Goal: Task Accomplishment & Management: Use online tool/utility

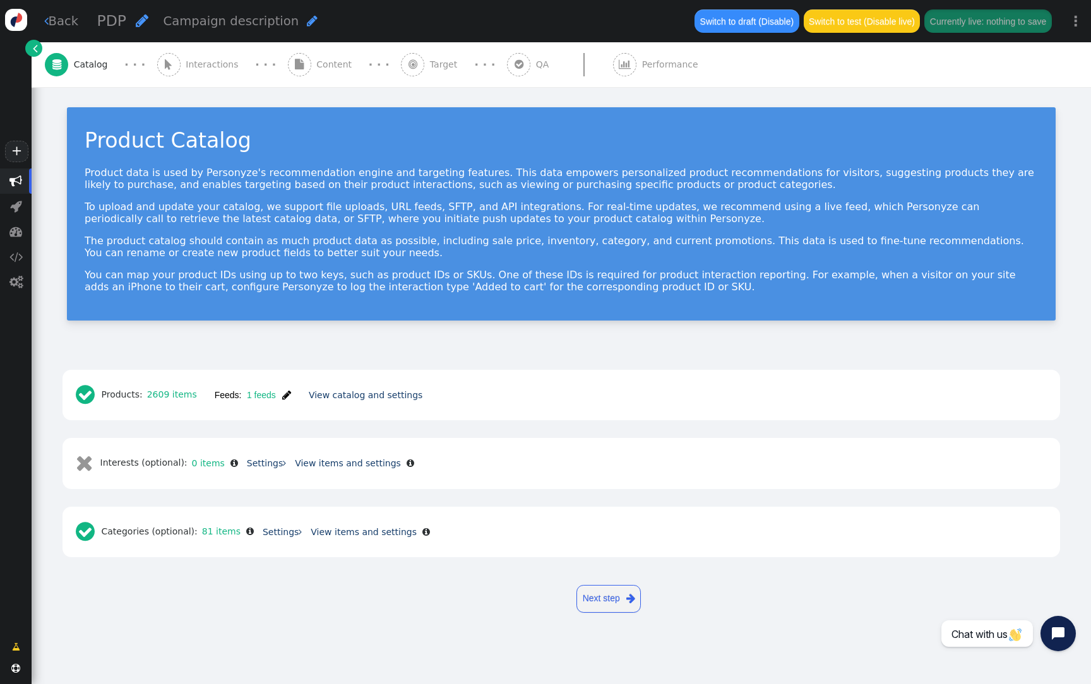
click at [282, 388] on button "Feeds: 1 feeds " at bounding box center [253, 395] width 94 height 23
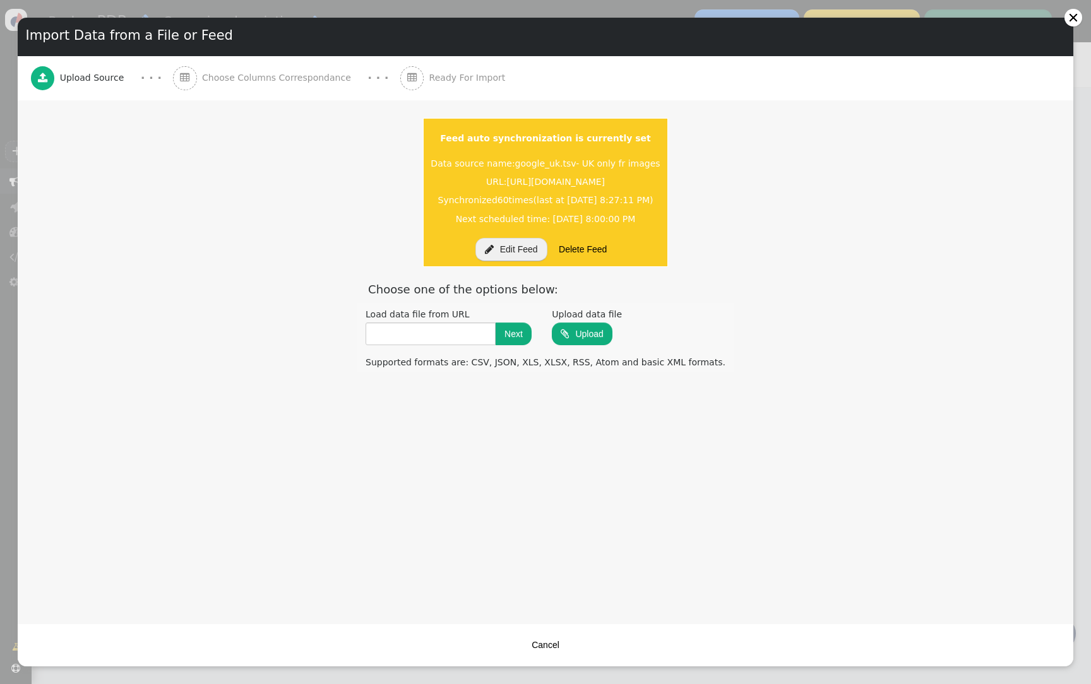
click at [513, 252] on button " Edit Feed" at bounding box center [511, 249] width 72 height 23
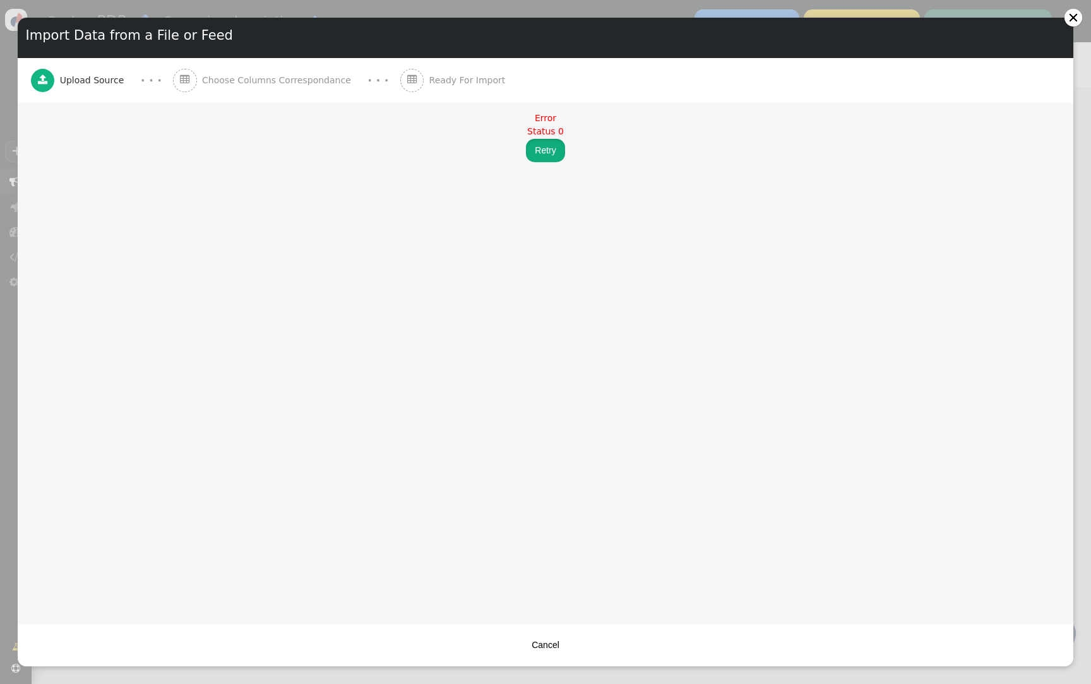
click at [538, 159] on button "Retry" at bounding box center [545, 150] width 39 height 23
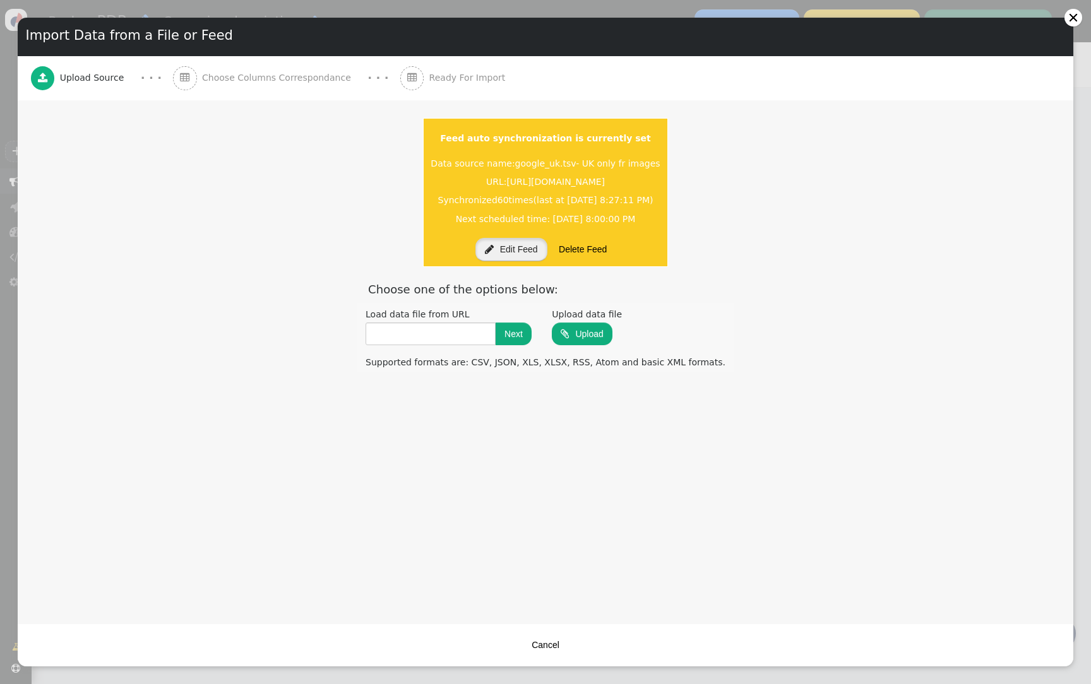
click at [522, 254] on button " Edit Feed" at bounding box center [511, 249] width 72 height 23
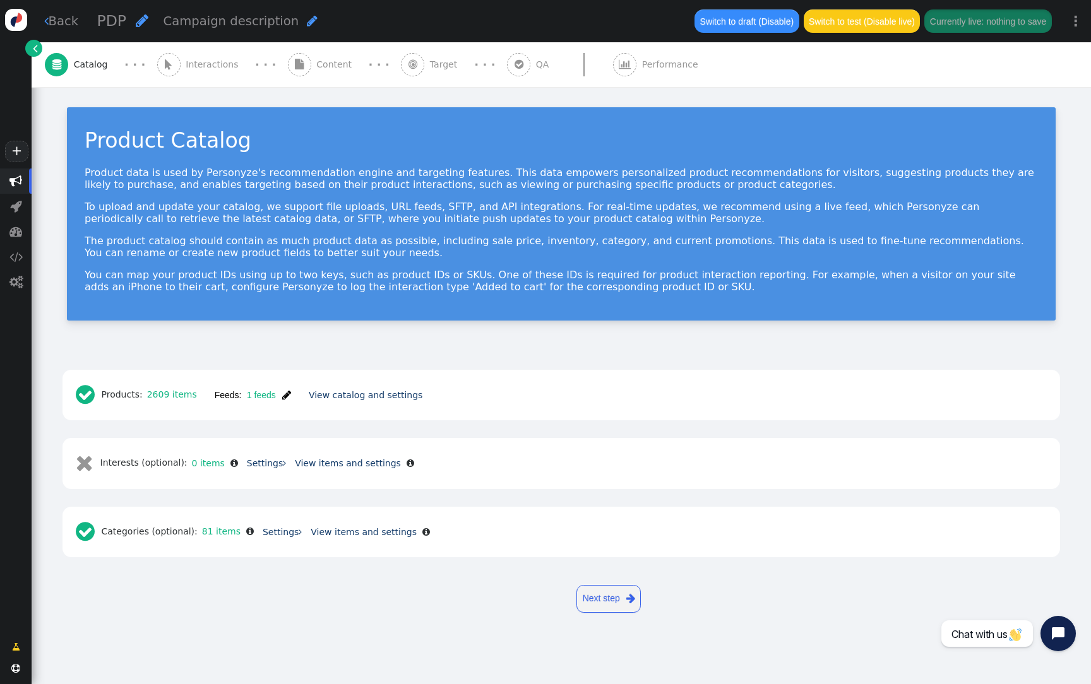
click at [285, 393] on span "" at bounding box center [286, 395] width 9 height 10
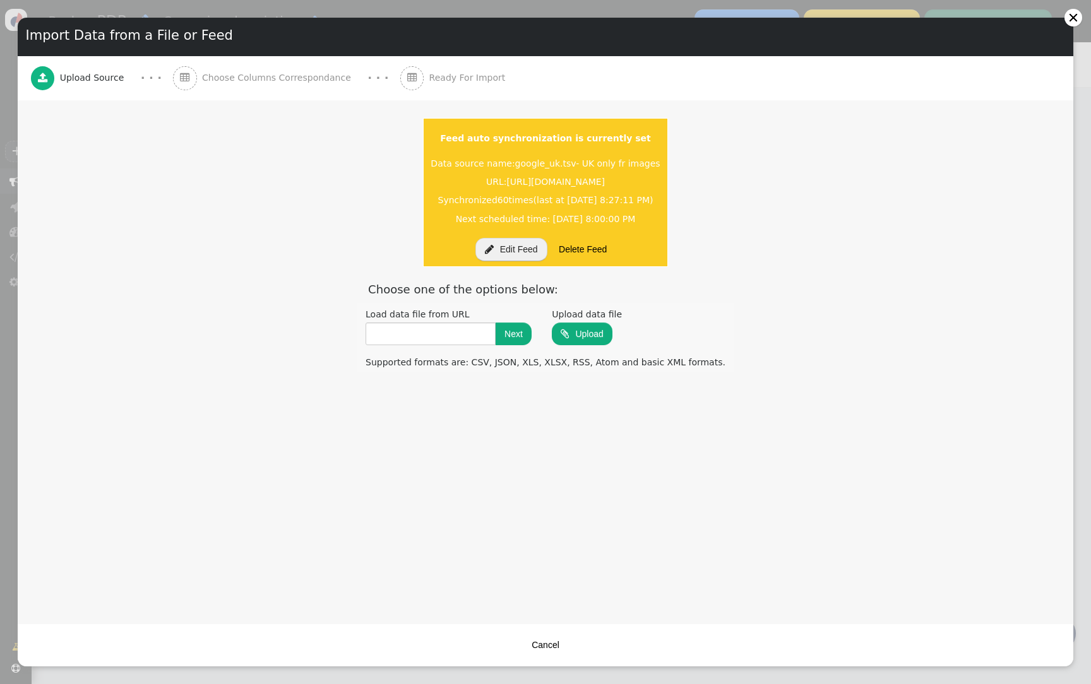
click at [521, 244] on button " Edit Feed" at bounding box center [511, 249] width 72 height 23
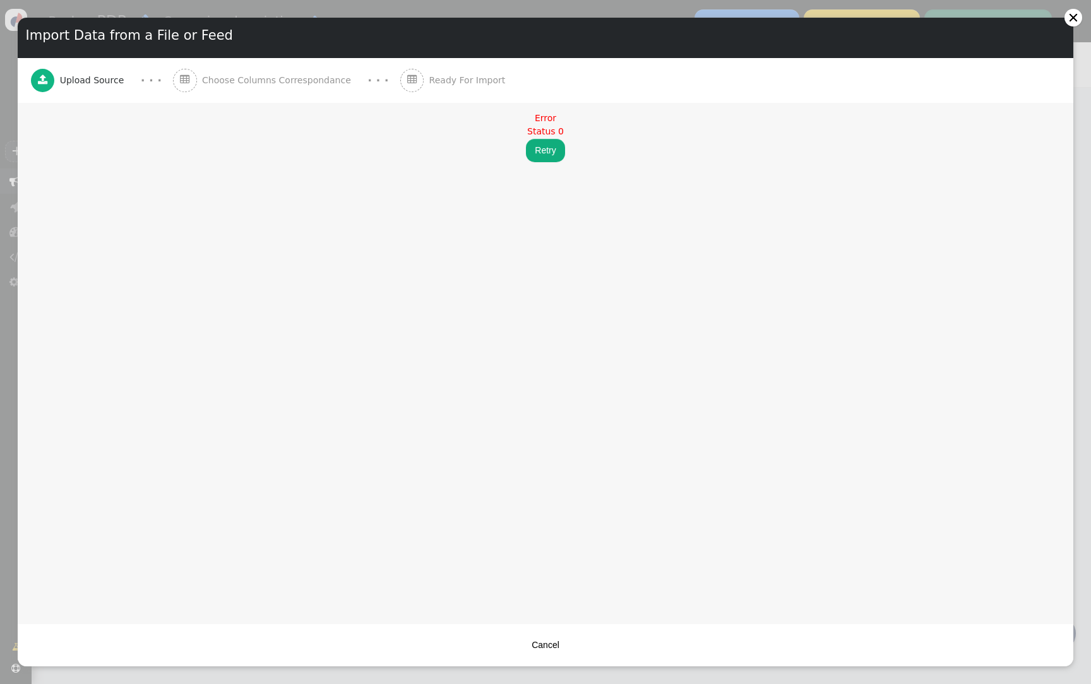
click at [557, 643] on button "Cancel" at bounding box center [545, 645] width 45 height 23
